Goal: Information Seeking & Learning: Learn about a topic

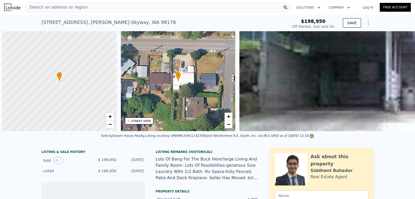
scroll to position [0, 2]
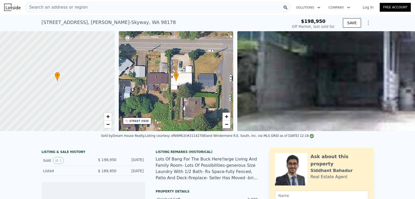
click at [64, 22] on div "[STREET_ADDRESS]" at bounding box center [109, 22] width 134 height 7
click at [65, 10] on span "Search an address or region" at bounding box center [56, 7] width 63 height 6
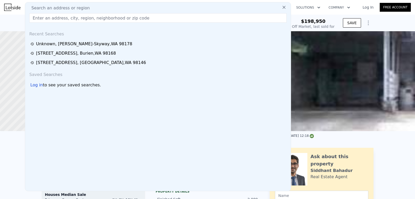
type input "[STREET_ADDRESS]"
type input "-$ 215,008"
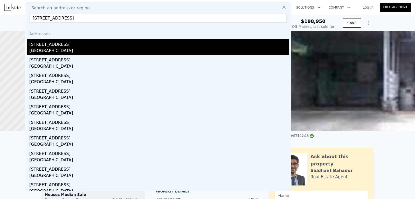
type input "[STREET_ADDRESS]"
click at [54, 45] on div "[STREET_ADDRESS]" at bounding box center [159, 43] width 260 height 8
